Goal: Transaction & Acquisition: Download file/media

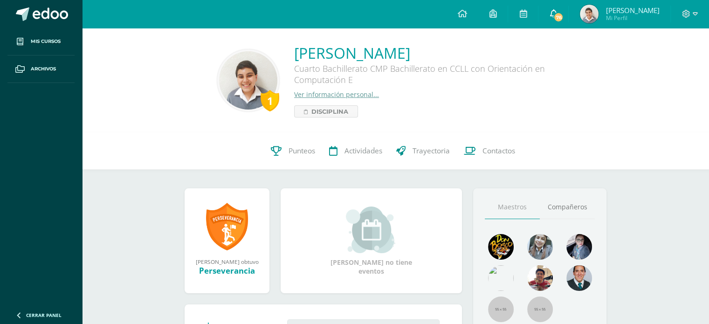
click at [557, 16] on icon at bounding box center [553, 13] width 7 height 8
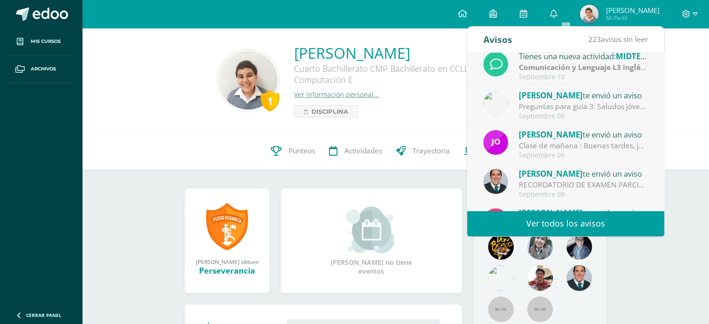
scroll to position [151, 0]
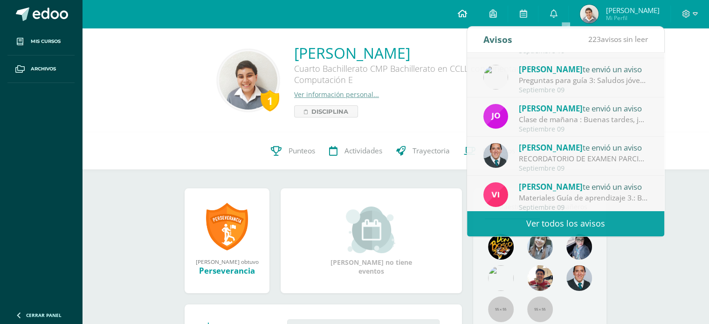
click at [465, 7] on link at bounding box center [462, 14] width 32 height 28
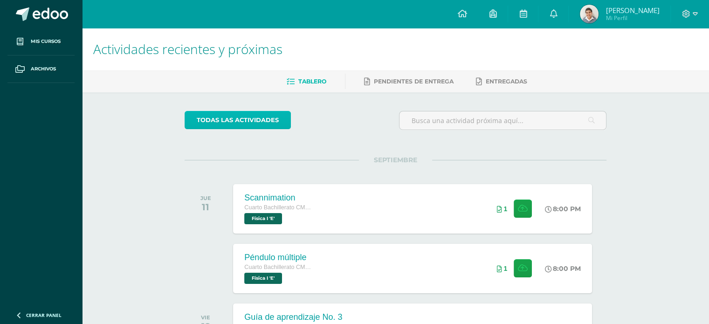
click at [224, 123] on link "todas las Actividades" at bounding box center [238, 120] width 106 height 18
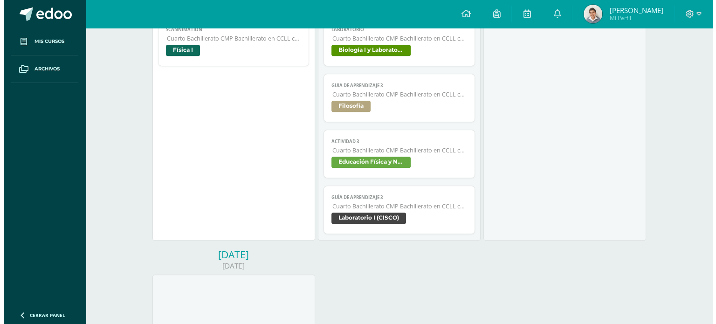
scroll to position [620, 0]
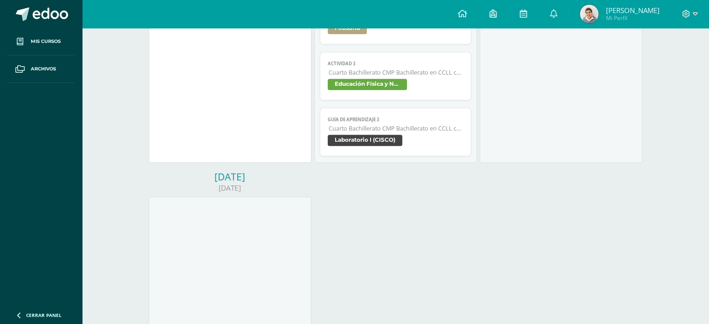
click at [404, 122] on span "Guía de Aprendizaje 3" at bounding box center [396, 120] width 136 height 6
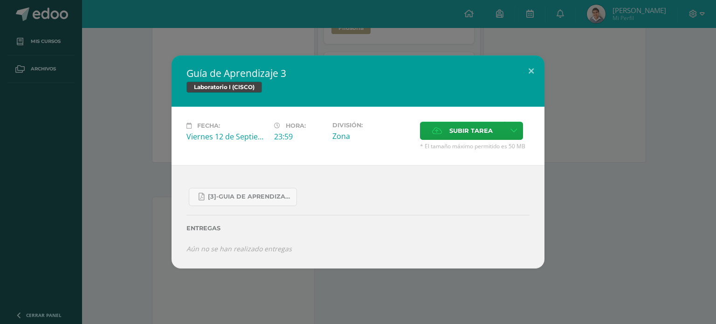
click at [156, 119] on div "Guía de Aprendizaje 3 Laboratorio I (CISCO) Fecha: Viernes 12 de Septiembre Hor…" at bounding box center [358, 162] width 709 height 213
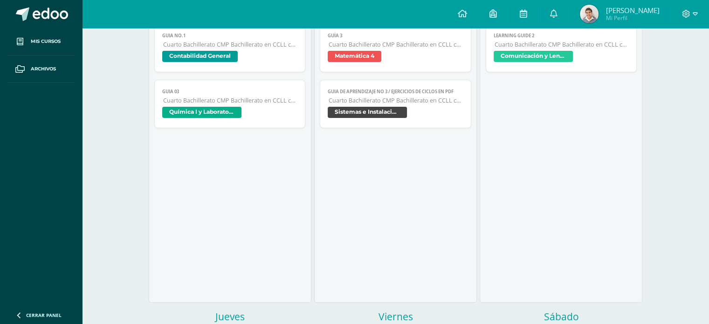
scroll to position [0, 0]
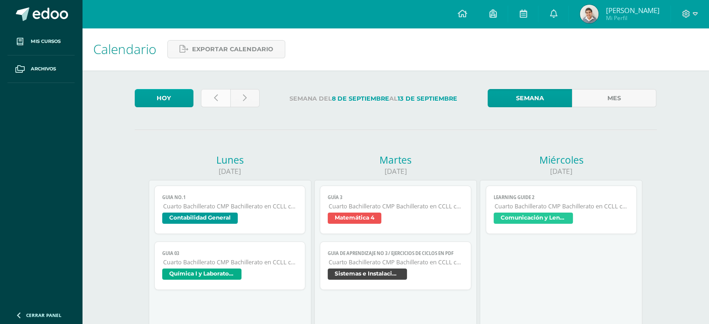
click at [216, 100] on icon at bounding box center [216, 98] width 4 height 8
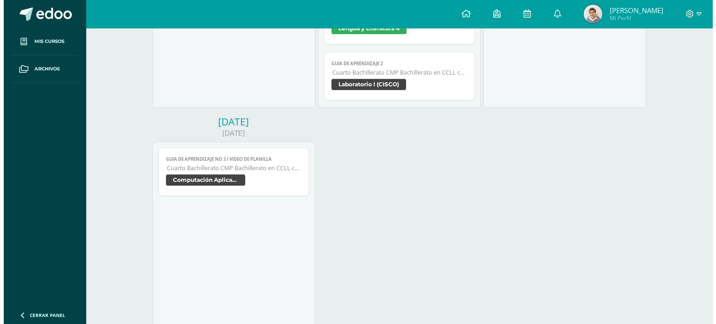
scroll to position [1130, 0]
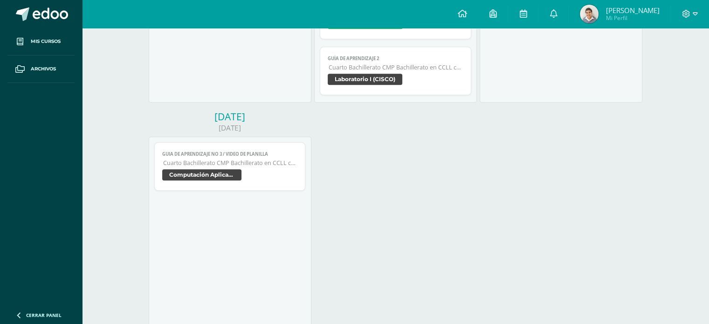
click at [351, 69] on span "Cuarto Bachillerato CMP Bachillerato en CCLL con Orientación en Computación" at bounding box center [396, 67] width 135 height 8
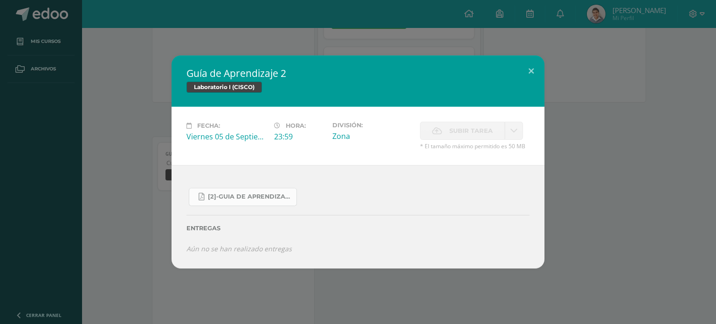
click at [257, 196] on span "[2]-GUIA DE APRENDIZAJE 2 IV [PERSON_NAME] CISCO UNIDAD 4.pdf" at bounding box center [250, 196] width 84 height 7
